Goal: Information Seeking & Learning: Learn about a topic

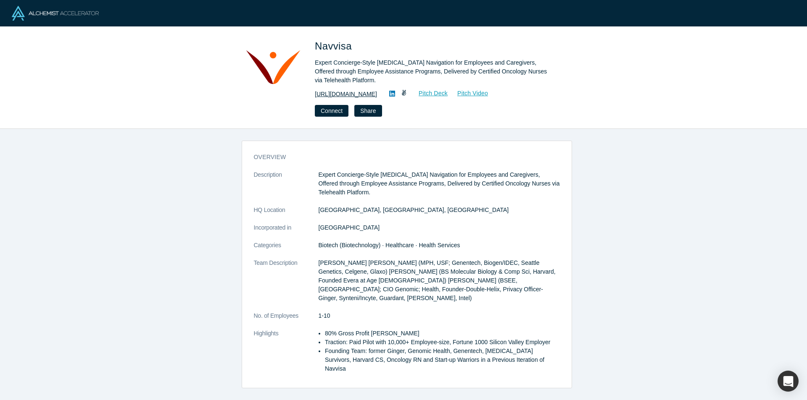
click at [352, 94] on link "http://www.navvisa.com" at bounding box center [346, 94] width 62 height 9
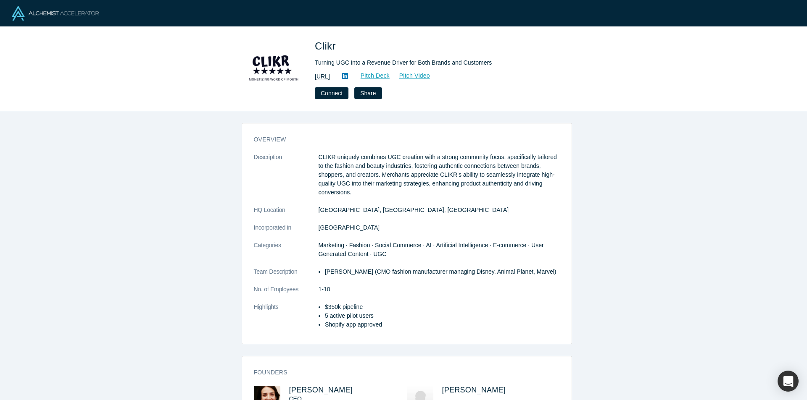
click at [330, 76] on link "[URL]" at bounding box center [322, 76] width 15 height 9
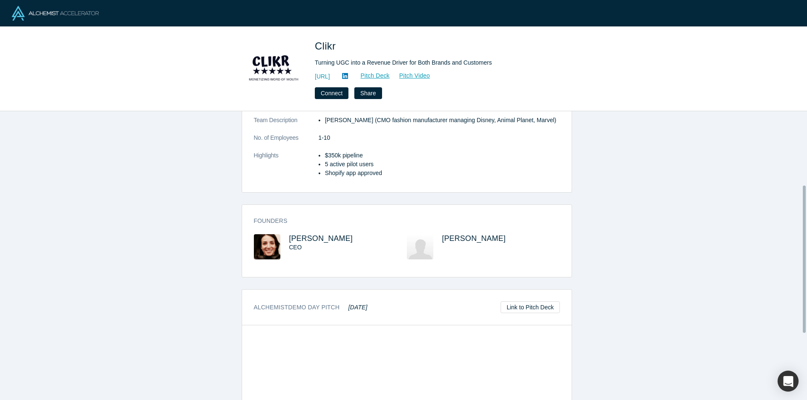
scroll to position [153, 0]
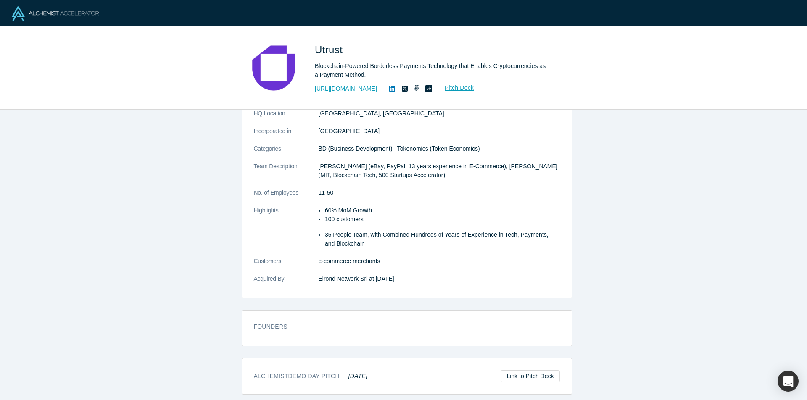
scroll to position [75, 0]
click at [340, 87] on link "[URL][DOMAIN_NAME]" at bounding box center [346, 88] width 62 height 9
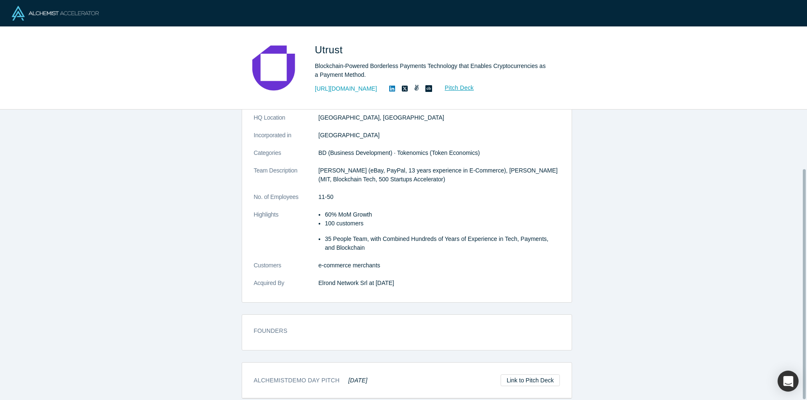
scroll to position [75, 0]
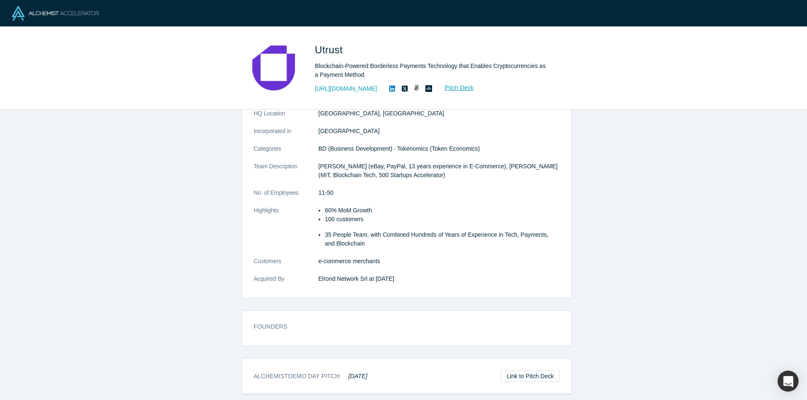
click at [564, 164] on div "overview Description Blockchain-Powered Borderless Payments Technology that Ena…" at bounding box center [406, 178] width 329 height 239
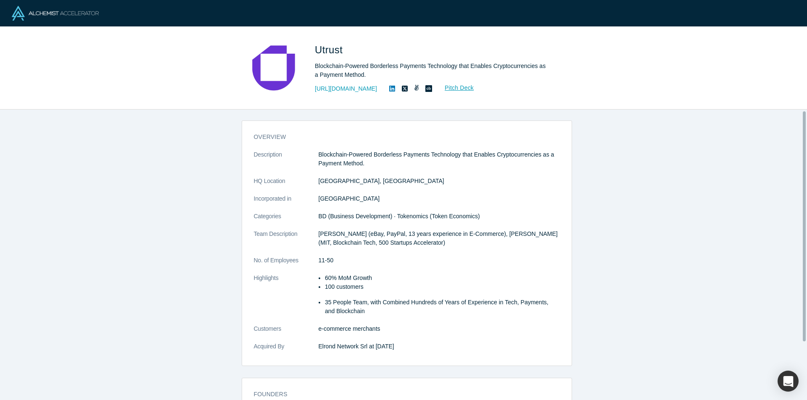
scroll to position [0, 0]
drag, startPoint x: 314, startPoint y: 346, endPoint x: 364, endPoint y: 352, distance: 50.3
click at [364, 352] on dl "Description Blockchain-Powered Borderless Payments Technology that Enables Cryp…" at bounding box center [407, 256] width 306 height 210
copy dl "Elrond Network Srl"
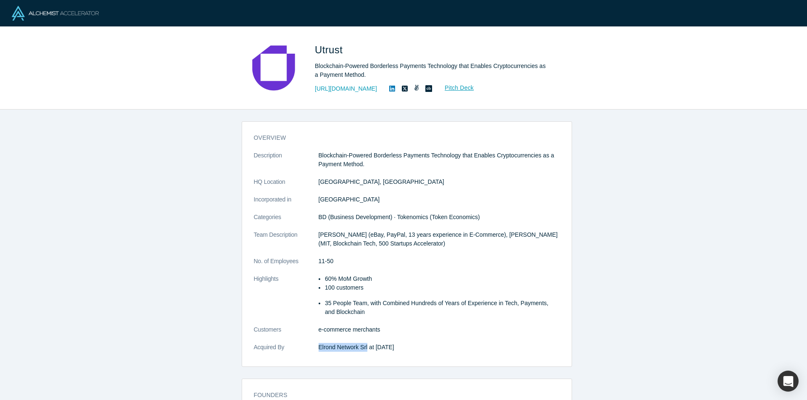
copy dl "Elrond Network Srl"
